Goal: Task Accomplishment & Management: Complete application form

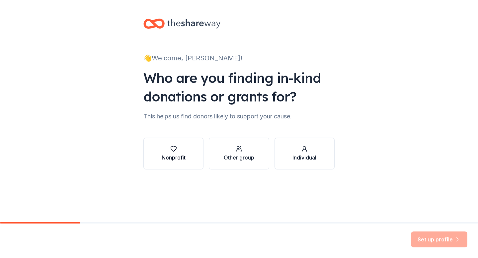
click at [170, 151] on icon "button" at bounding box center [173, 149] width 7 height 7
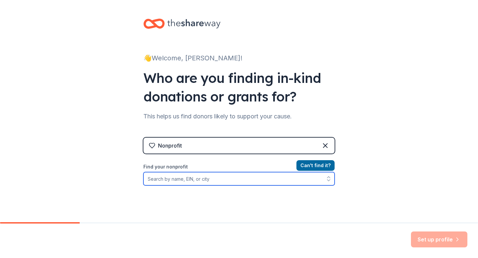
click at [190, 179] on input "Find your nonprofit" at bounding box center [238, 178] width 191 height 13
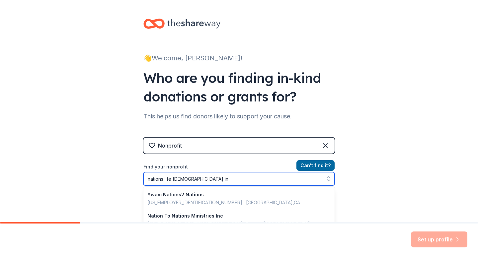
type input "nations life chapel inc"
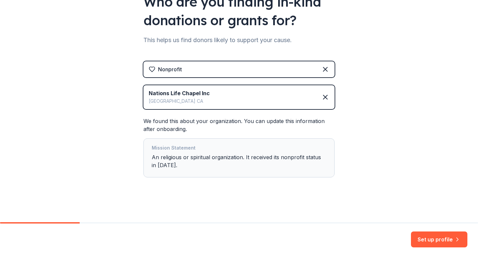
scroll to position [77, 0]
click at [441, 239] on button "Set up profile" at bounding box center [439, 240] width 56 height 16
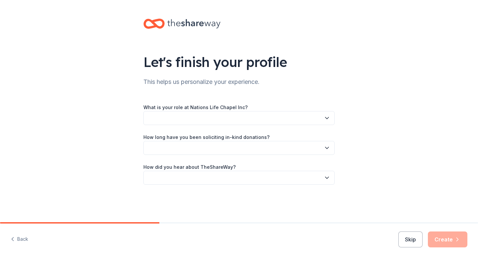
click at [326, 116] on icon "button" at bounding box center [326, 118] width 7 height 7
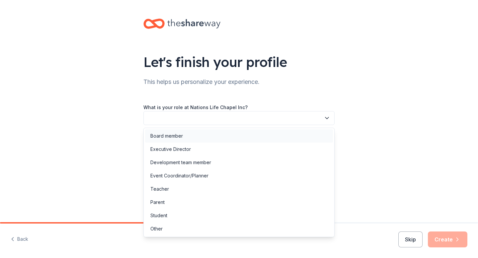
click at [171, 136] on div "Board member" at bounding box center [166, 136] width 33 height 8
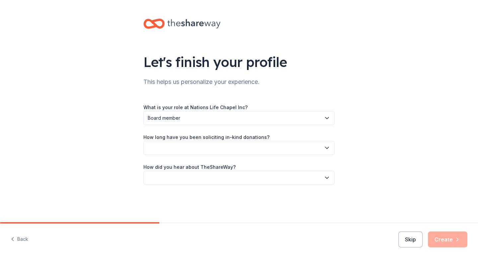
click at [326, 148] on icon "button" at bounding box center [326, 148] width 7 height 7
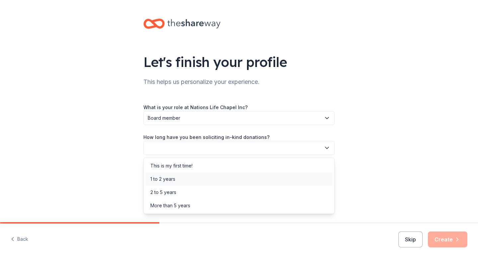
click at [171, 178] on div "1 to 2 years" at bounding box center [162, 179] width 25 height 8
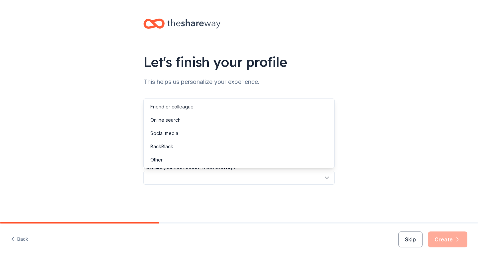
click at [327, 178] on icon "button" at bounding box center [326, 177] width 7 height 7
click at [165, 132] on div "Social media" at bounding box center [164, 133] width 28 height 8
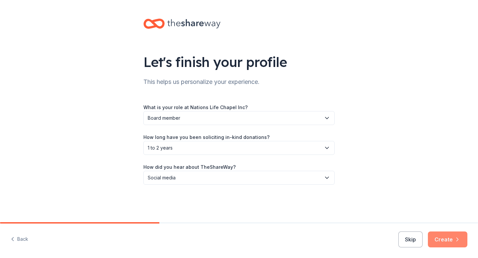
click at [445, 240] on button "Create" at bounding box center [447, 240] width 39 height 16
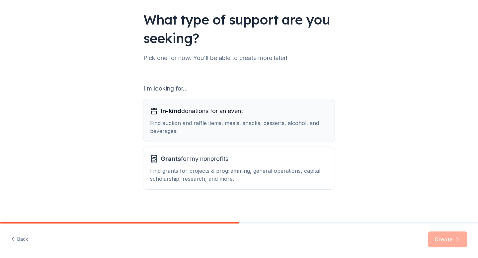
scroll to position [45, 0]
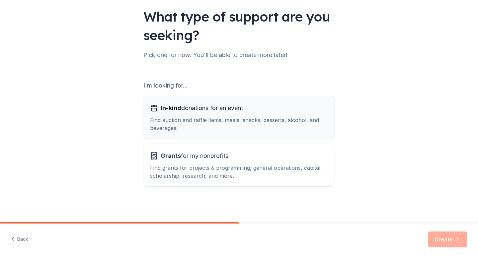
click at [215, 117] on div "Find auction and raffle items, meals, snacks, desserts, alcohol, and beverages." at bounding box center [239, 124] width 178 height 16
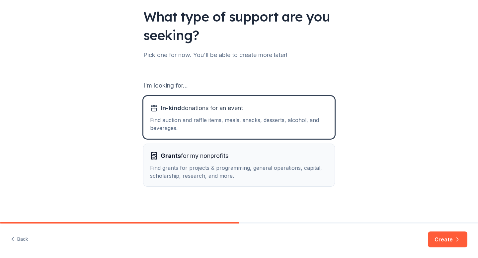
click at [236, 168] on div "Find grants for projects & programming, general operations, capital, scholarshi…" at bounding box center [239, 172] width 178 height 16
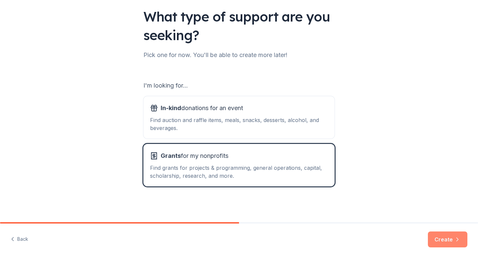
click at [443, 240] on button "Create" at bounding box center [447, 240] width 39 height 16
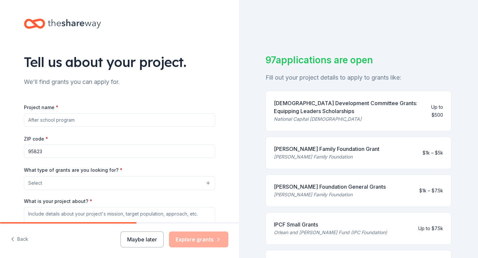
click at [62, 120] on input "Project name *" at bounding box center [119, 119] width 191 height 13
type input "BACK TO SCHOOL GIVEAWAY"
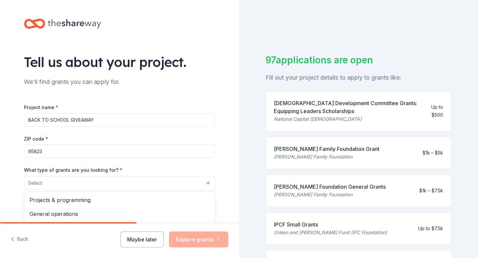
click at [44, 185] on button "Select" at bounding box center [119, 183] width 191 height 14
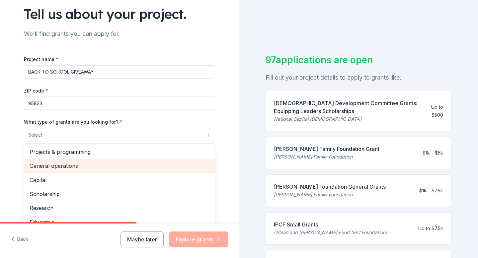
scroll to position [48, 0]
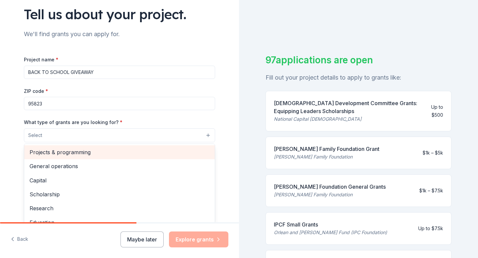
click at [80, 153] on span "Projects & programming" at bounding box center [120, 152] width 180 height 9
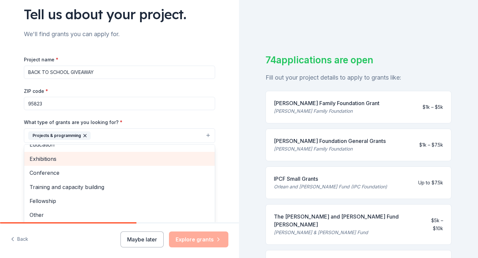
scroll to position [96, 0]
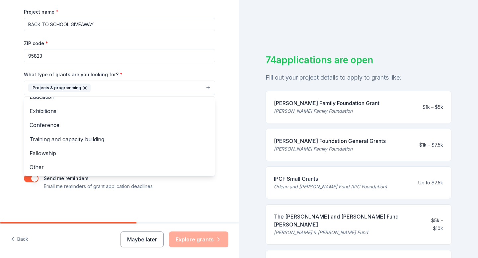
click at [11, 126] on div "Tell us about your project. We'll find grants you can apply for. Project name *…" at bounding box center [119, 63] width 239 height 318
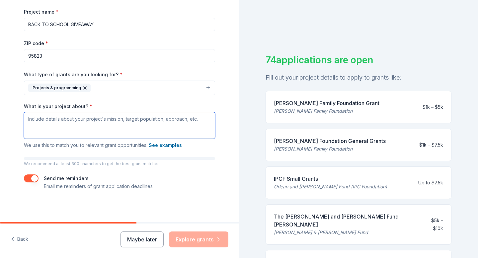
click at [63, 120] on textarea "What is your project about? *" at bounding box center [119, 125] width 191 height 27
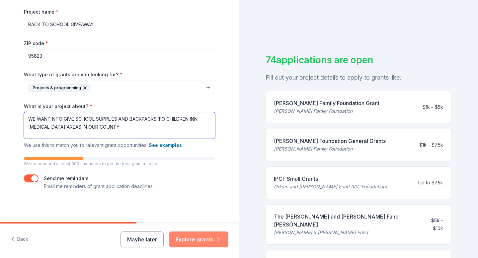
type textarea "WE WANT NTO GIVE SCHOOL SUPPLIES AND BACKPACKS TO CHILDREN INN LOW INCOME AREAS…"
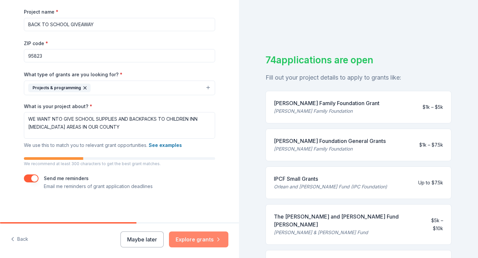
click at [198, 239] on button "Explore grants" at bounding box center [198, 240] width 59 height 16
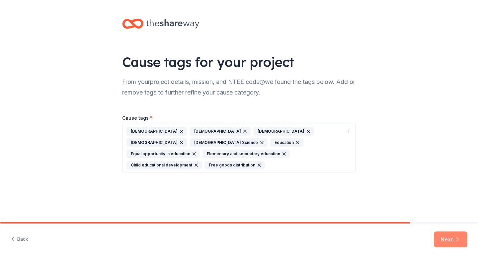
click at [450, 239] on button "Next" at bounding box center [451, 240] width 34 height 16
click at [305, 129] on icon "button" at bounding box center [307, 131] width 5 height 5
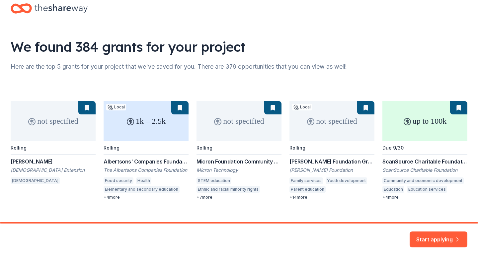
scroll to position [25, 0]
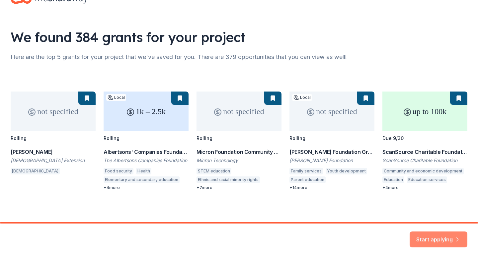
click at [431, 237] on button "Start applying" at bounding box center [438, 236] width 58 height 16
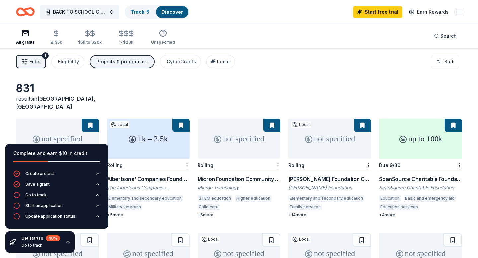
click at [40, 194] on div "Go to track" at bounding box center [36, 194] width 22 height 5
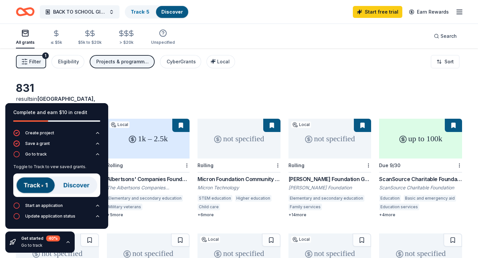
click at [44, 186] on img at bounding box center [56, 185] width 87 height 24
click at [71, 188] on img at bounding box center [56, 185] width 87 height 24
click at [78, 184] on img at bounding box center [56, 185] width 87 height 24
click at [153, 91] on div "831 results in Sacramento, CA" at bounding box center [239, 96] width 446 height 29
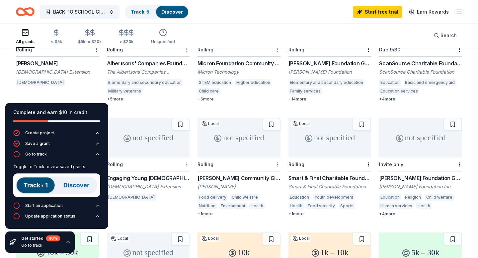
scroll to position [127, 0]
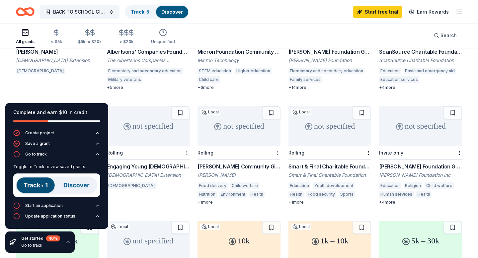
click at [68, 242] on icon "button" at bounding box center [68, 241] width 3 height 1
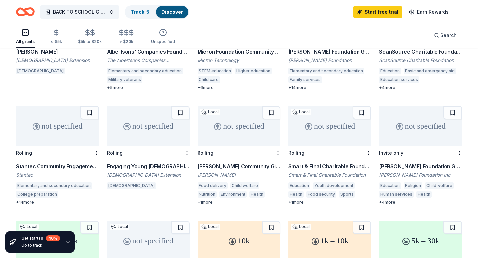
scroll to position [0, 0]
